Goal: Task Accomplishment & Management: Complete application form

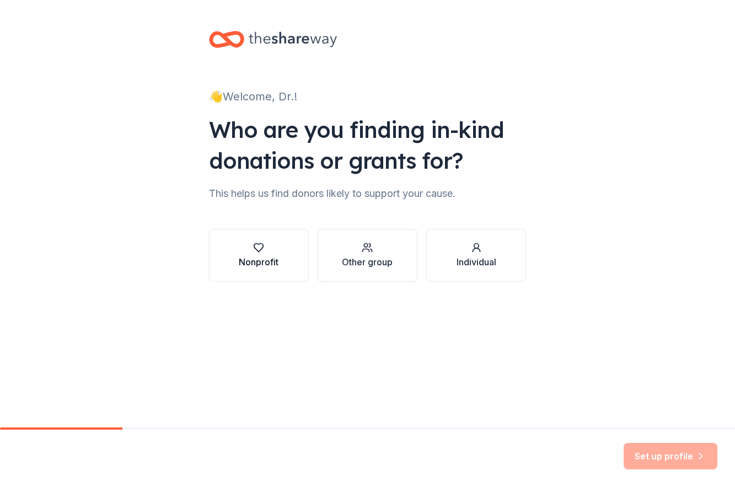
click at [250, 259] on div "Nonprofit" at bounding box center [259, 261] width 40 height 13
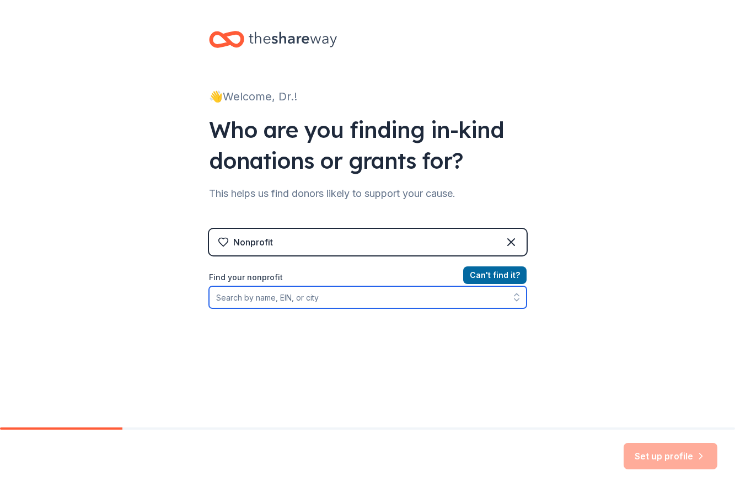
click at [433, 295] on input "Find your nonprofit" at bounding box center [368, 297] width 318 height 22
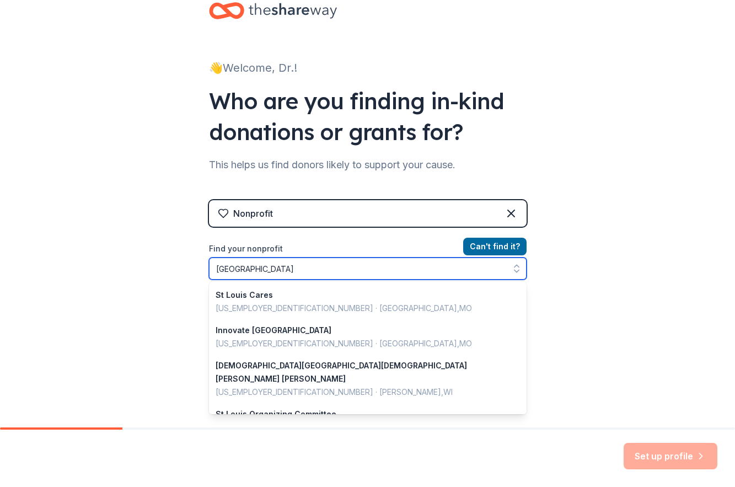
scroll to position [44, 0]
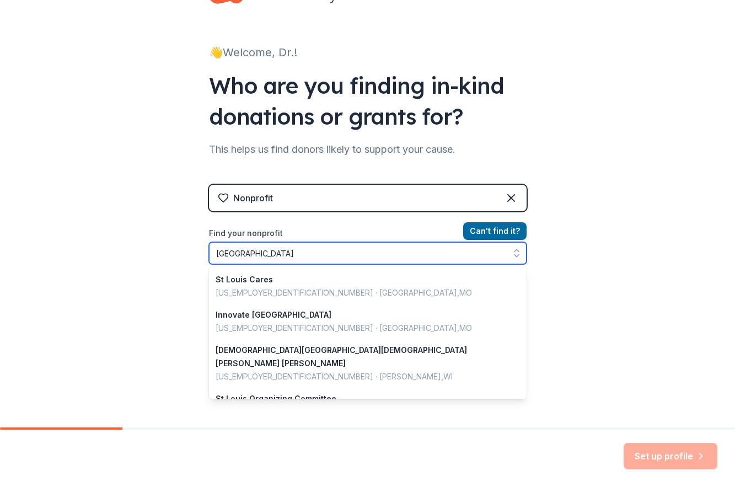
drag, startPoint x: 324, startPoint y: 255, endPoint x: 169, endPoint y: 254, distance: 155.0
click at [171, 252] on div "👋 Welcome, Dr.! Who are you finding in-kind donations or grants for? This helps…" at bounding box center [367, 192] width 735 height 472
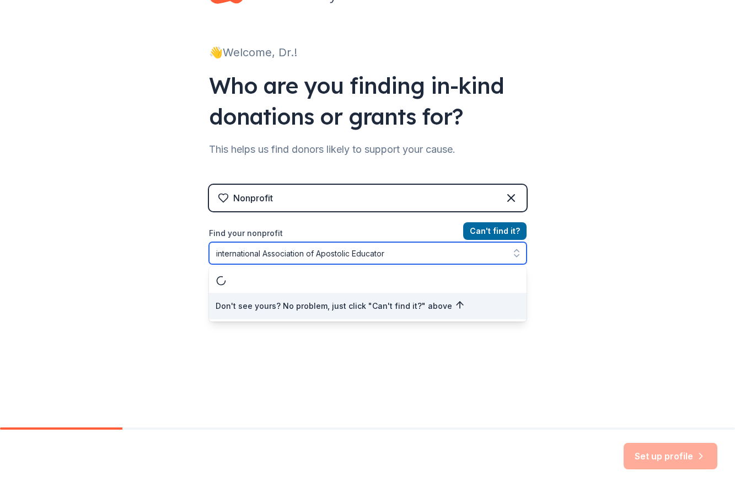
type input "international Association of Apostolic Educators"
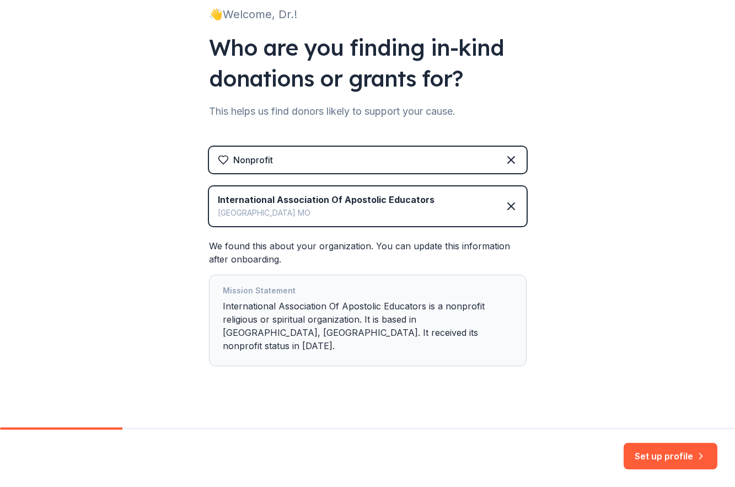
scroll to position [83, 0]
click at [643, 457] on button "Set up profile" at bounding box center [671, 456] width 94 height 26
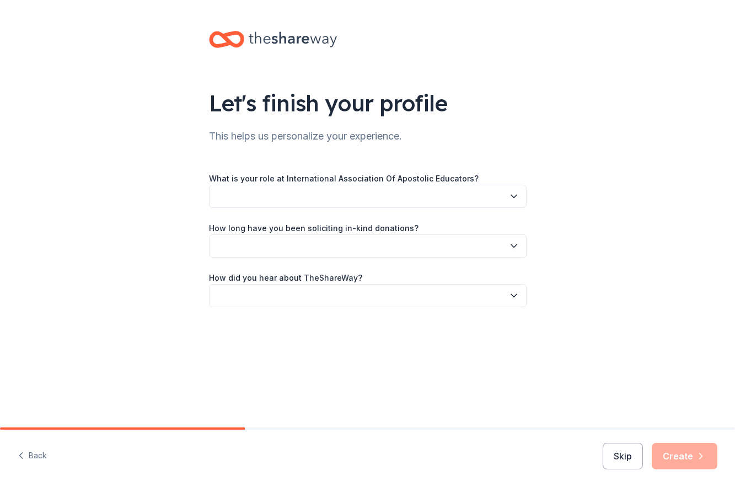
click at [396, 188] on button "button" at bounding box center [368, 196] width 318 height 23
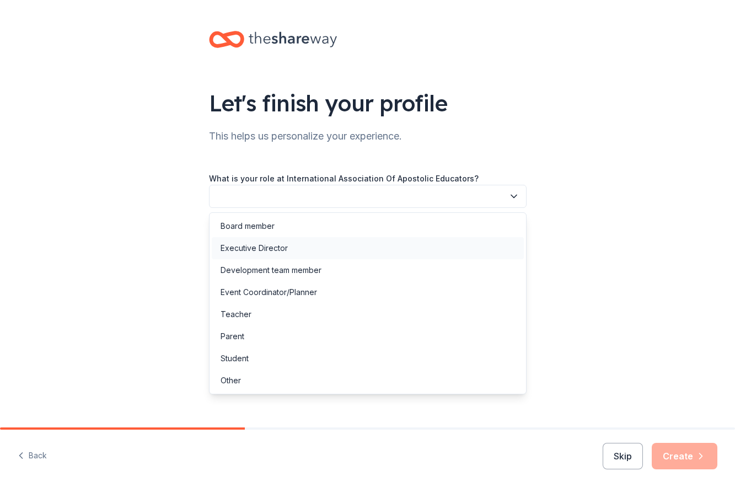
click at [379, 251] on div "Executive Director" at bounding box center [368, 248] width 312 height 22
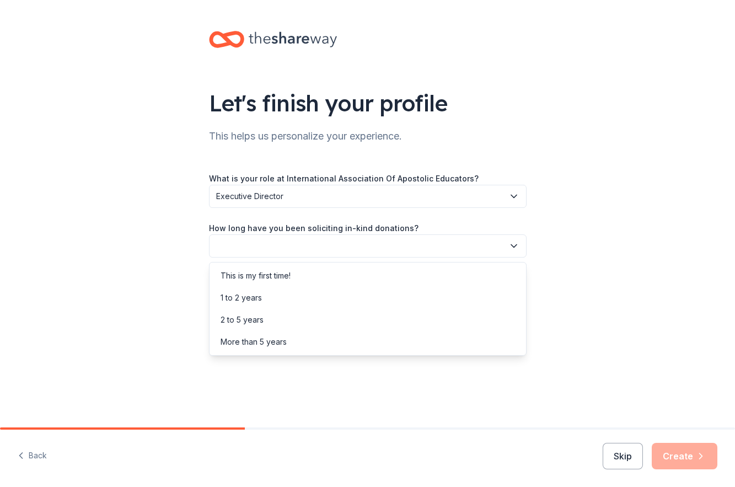
click at [380, 244] on button "button" at bounding box center [368, 245] width 318 height 23
click at [375, 271] on div "This is my first time!" at bounding box center [368, 276] width 312 height 22
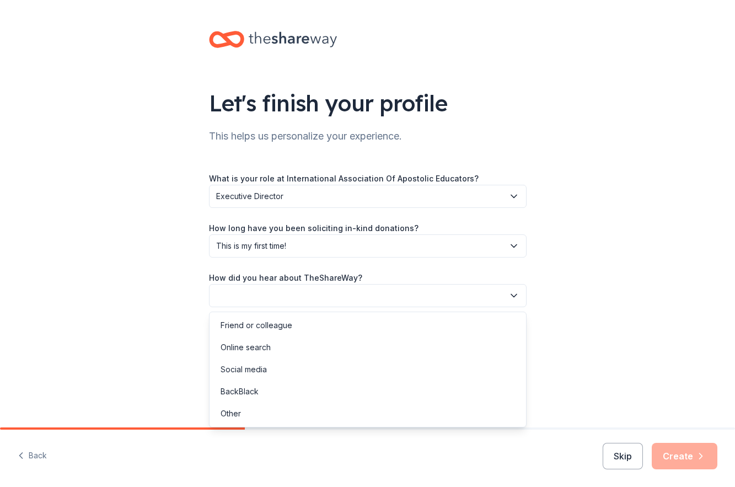
click at [346, 293] on button "button" at bounding box center [368, 295] width 318 height 23
click at [284, 355] on div "Online search" at bounding box center [368, 348] width 312 height 22
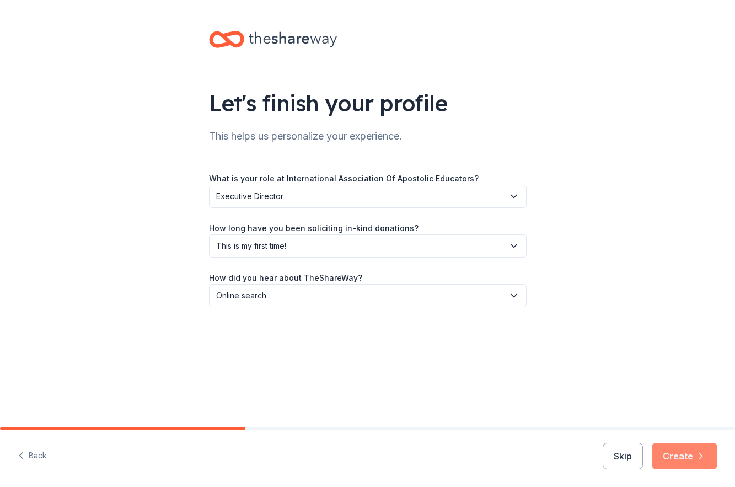
click at [682, 452] on button "Create" at bounding box center [685, 456] width 66 height 26
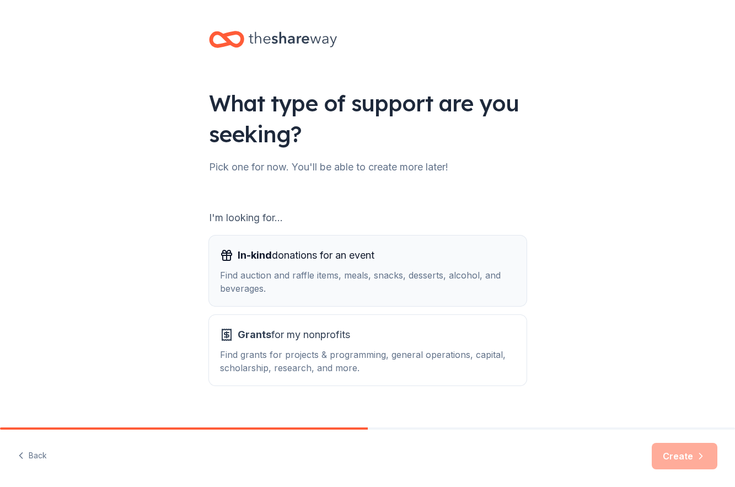
click at [381, 280] on div "Find auction and raffle items, meals, snacks, desserts, alcohol, and beverages." at bounding box center [368, 282] width 296 height 26
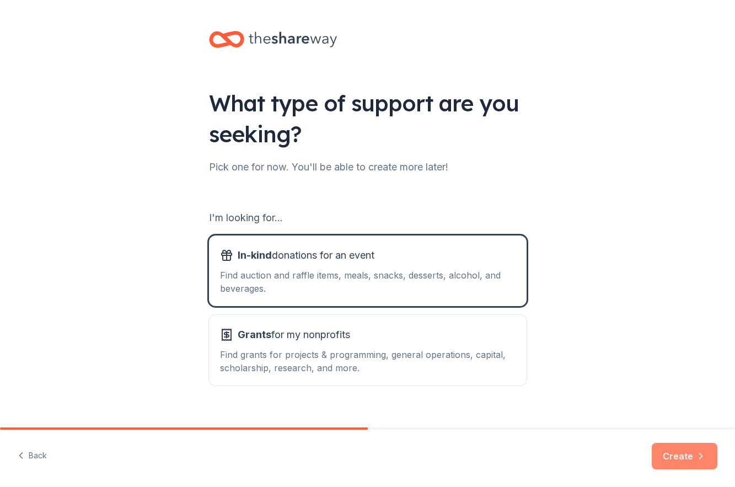
click at [682, 454] on button "Create" at bounding box center [685, 456] width 66 height 26
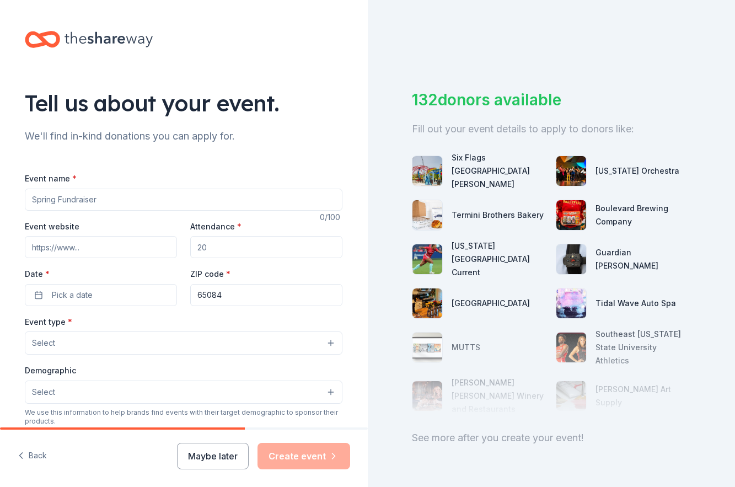
click at [117, 193] on input "Event name *" at bounding box center [184, 200] width 318 height 22
type input "Conference"
click at [118, 252] on input "Event website" at bounding box center [101, 247] width 152 height 22
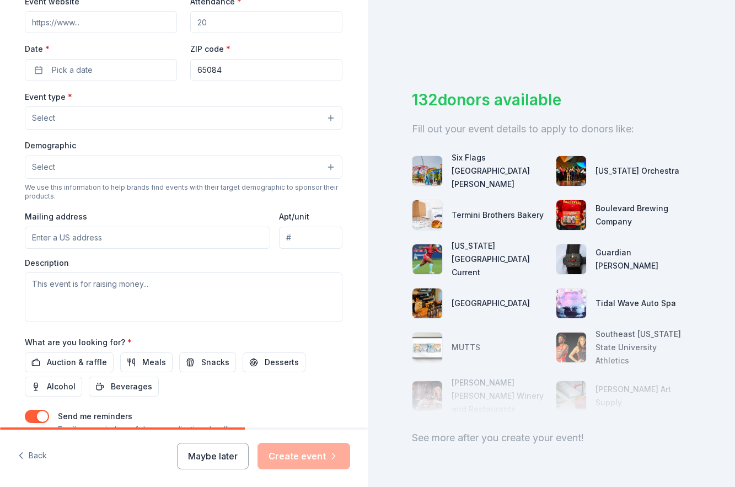
scroll to position [307, 0]
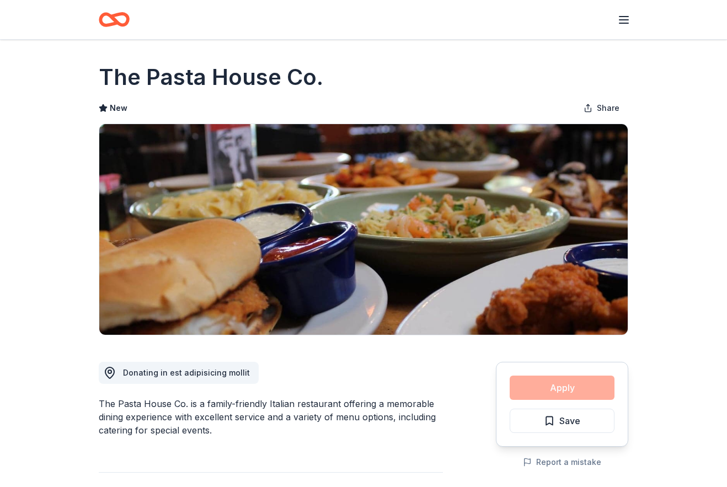
scroll to position [921, 0]
